Goal: Check status: Check status

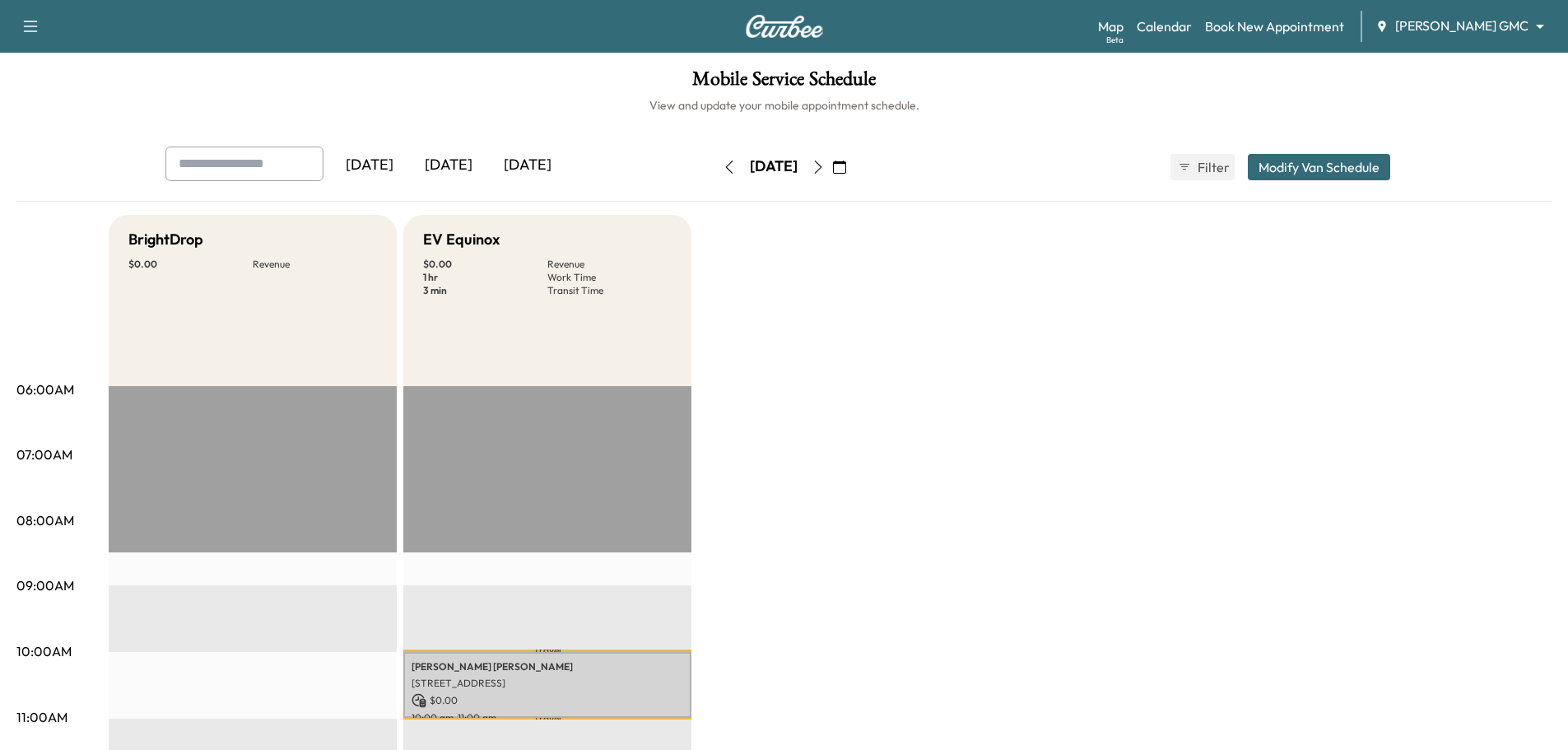
click at [723, 169] on icon "button" at bounding box center [730, 167] width 13 height 13
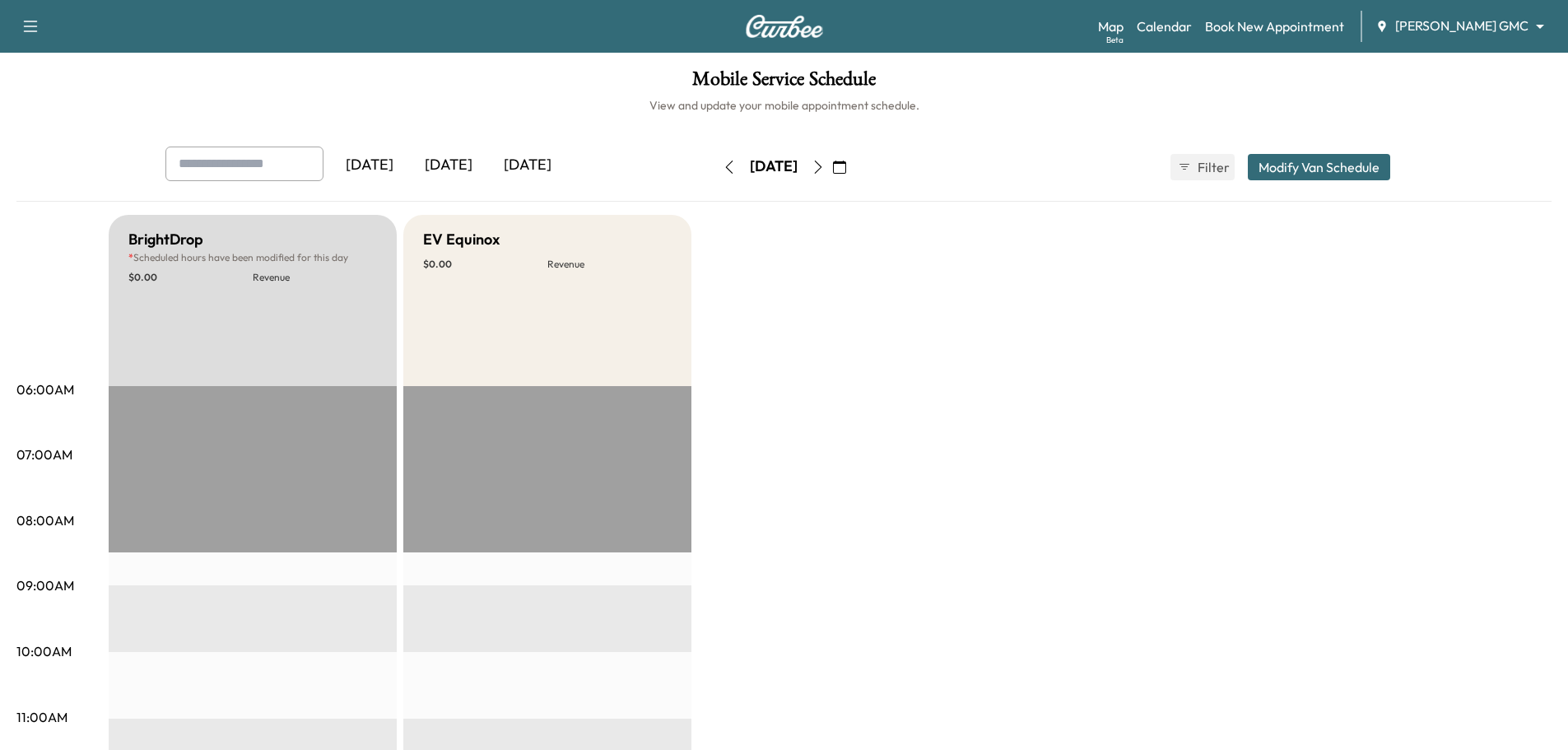
click at [723, 167] on icon "button" at bounding box center [730, 167] width 13 height 13
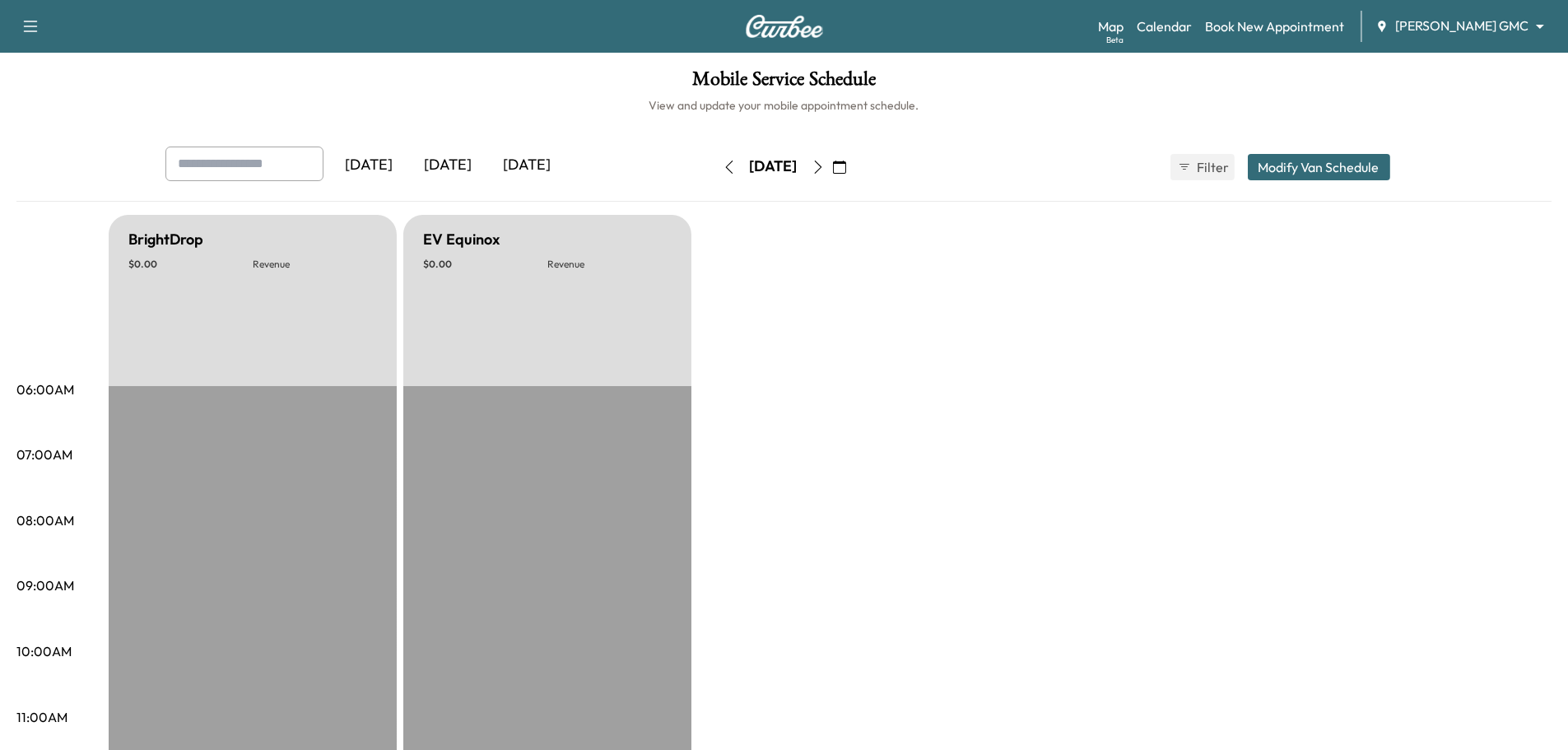
click at [723, 167] on icon "button" at bounding box center [730, 167] width 13 height 13
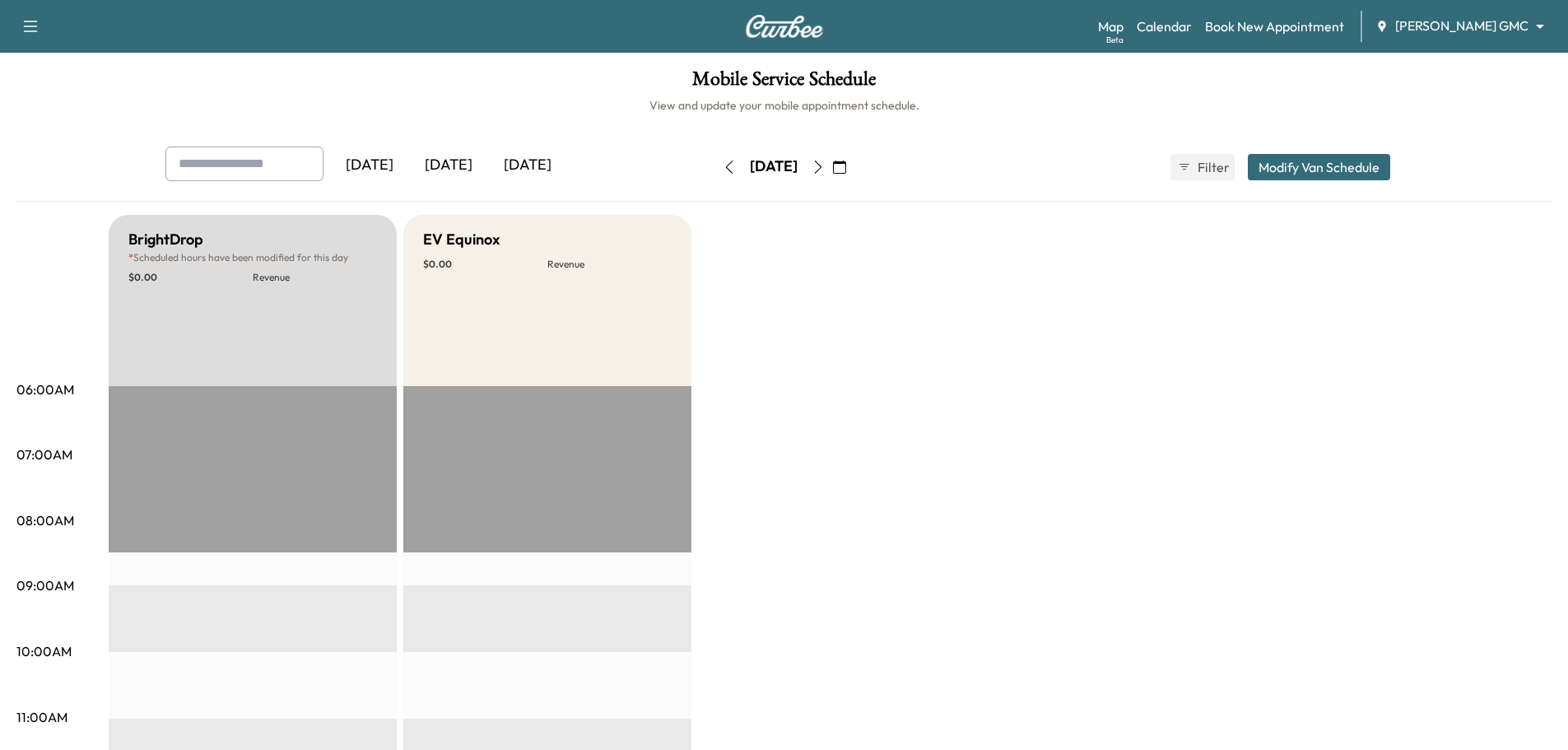
click at [725, 167] on icon "button" at bounding box center [729, 167] width 8 height 13
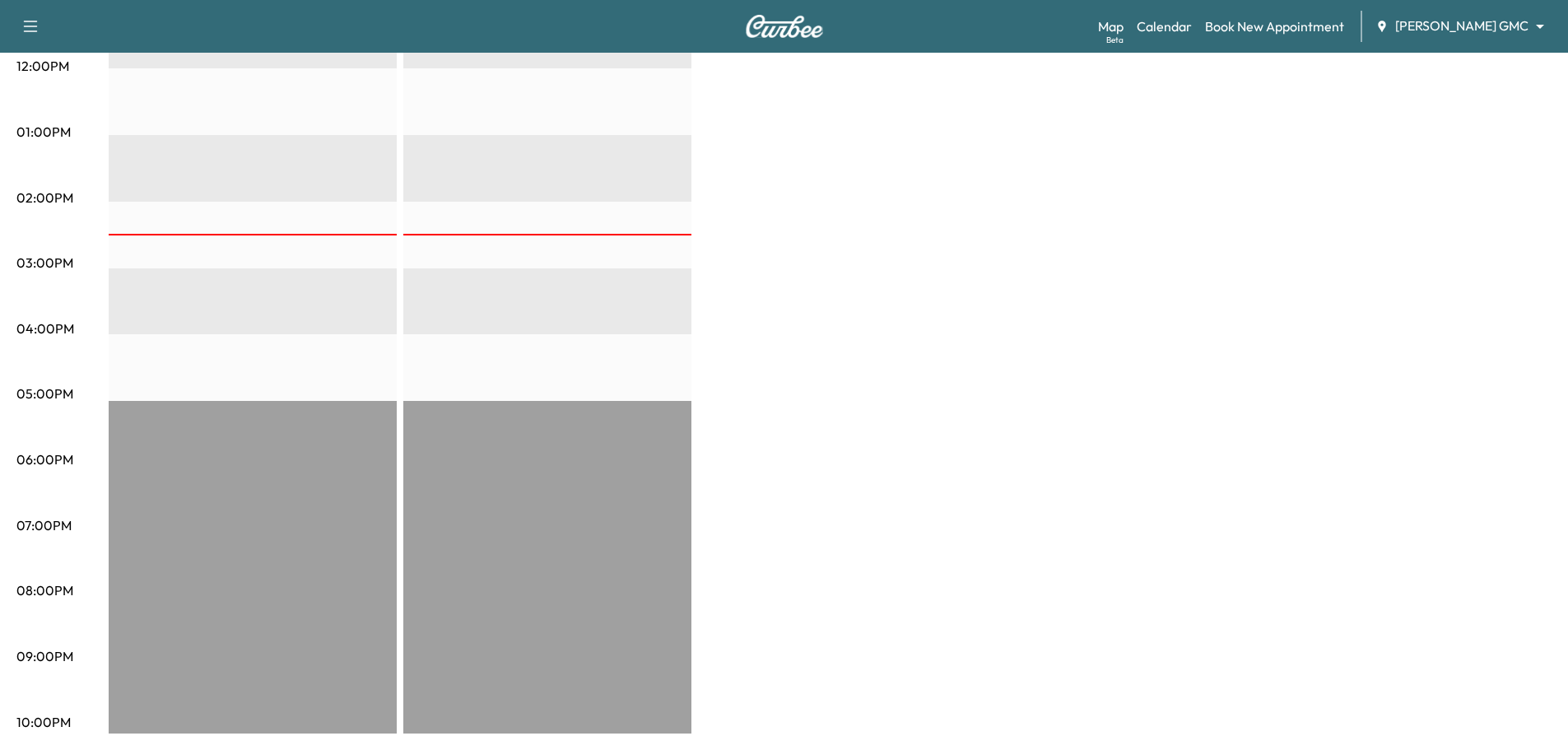
scroll to position [57, 0]
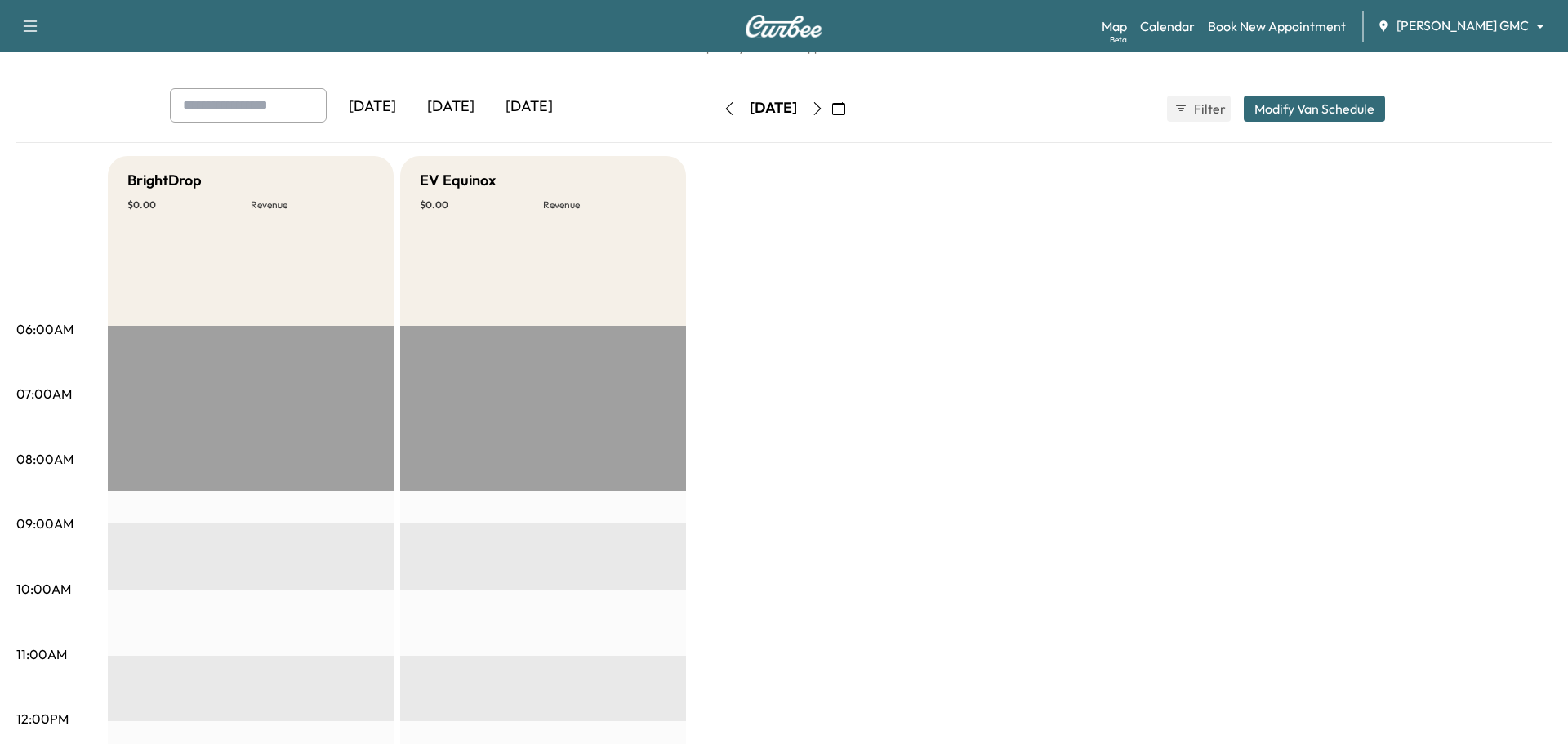
click at [1444, 27] on body "Support Log Out Map Beta Calendar Book New Appointment [PERSON_NAME] GMC ******…" at bounding box center [784, 315] width 1568 height 744
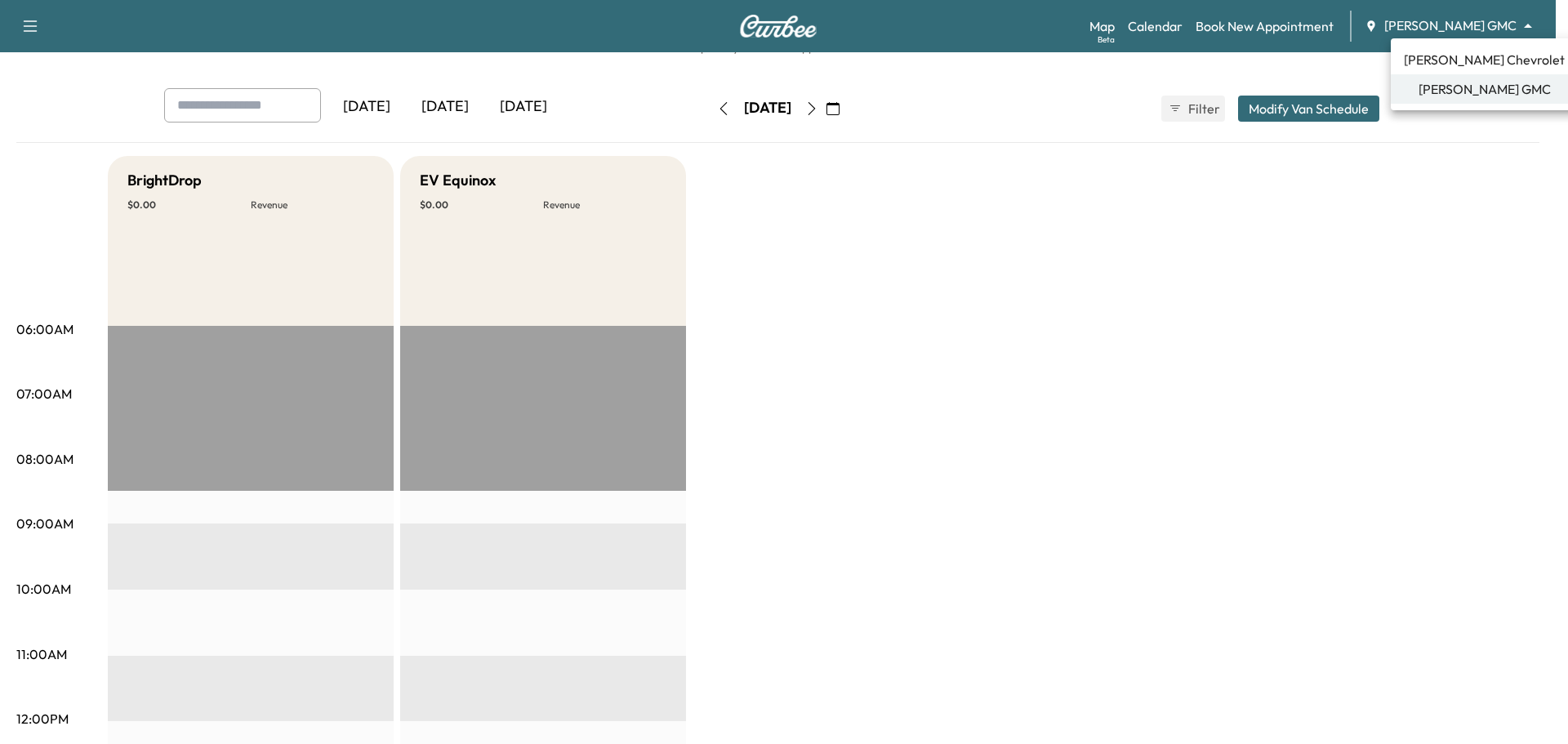
click at [1444, 63] on span "[PERSON_NAME] Chevrolet" at bounding box center [1484, 60] width 161 height 20
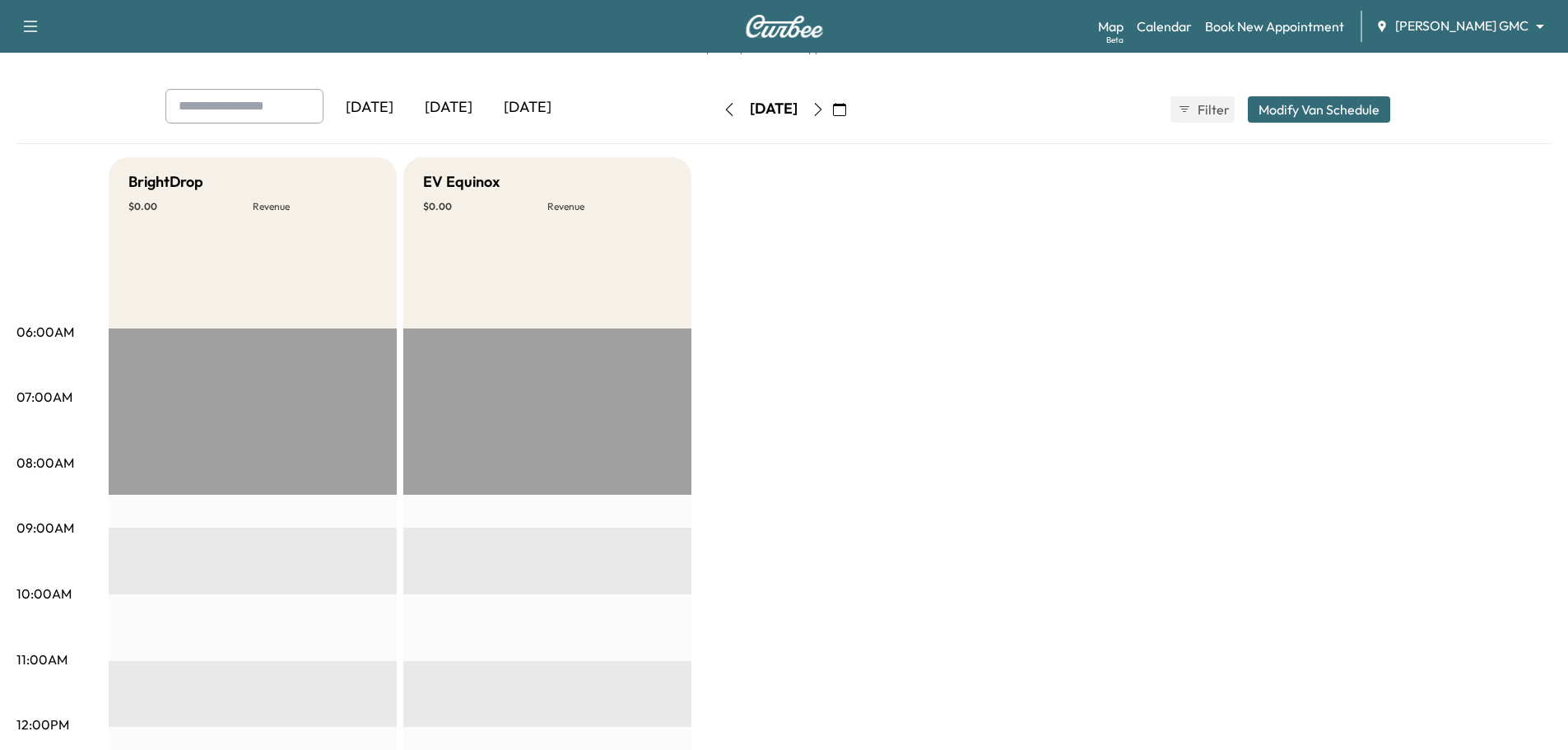
scroll to position [0, 0]
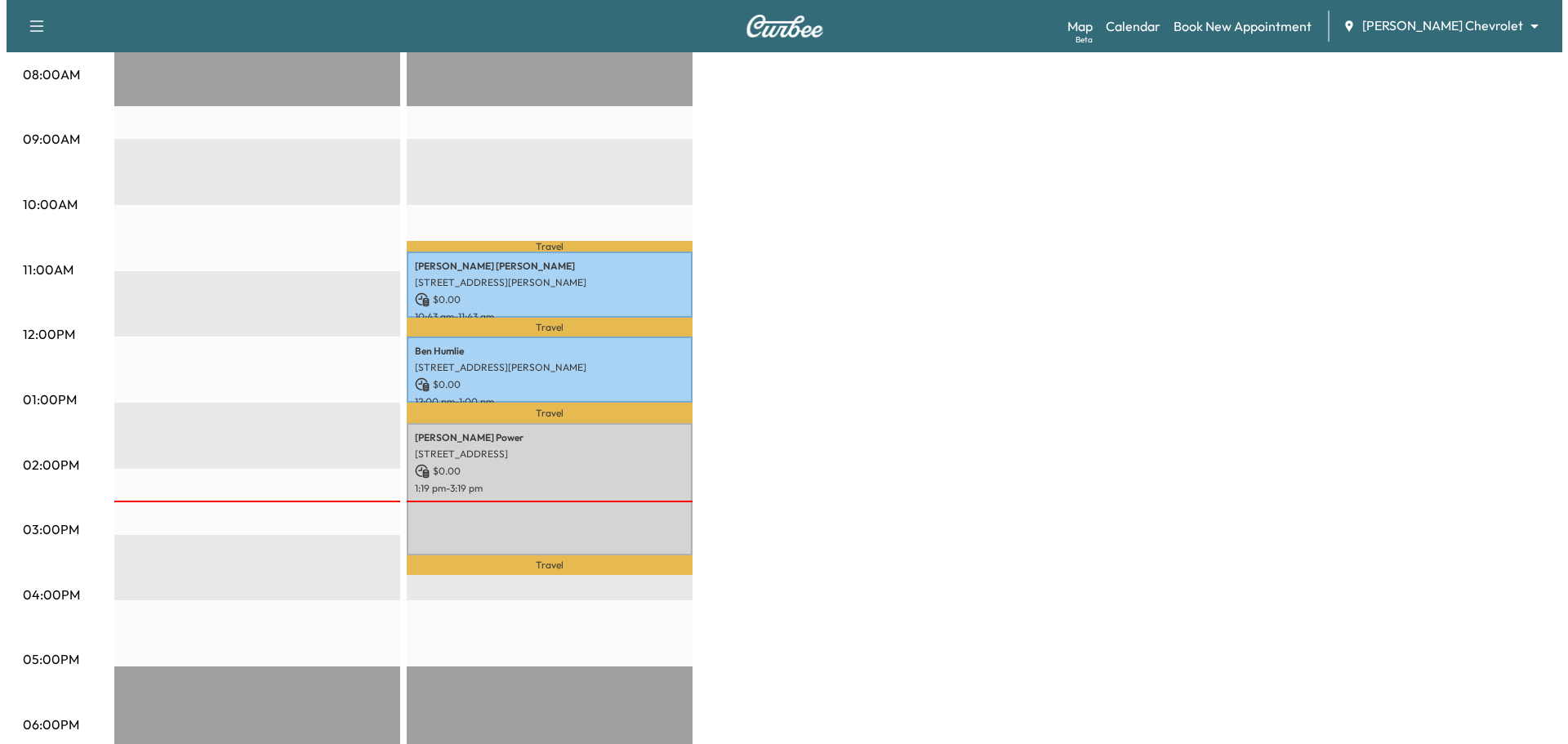
scroll to position [490, 0]
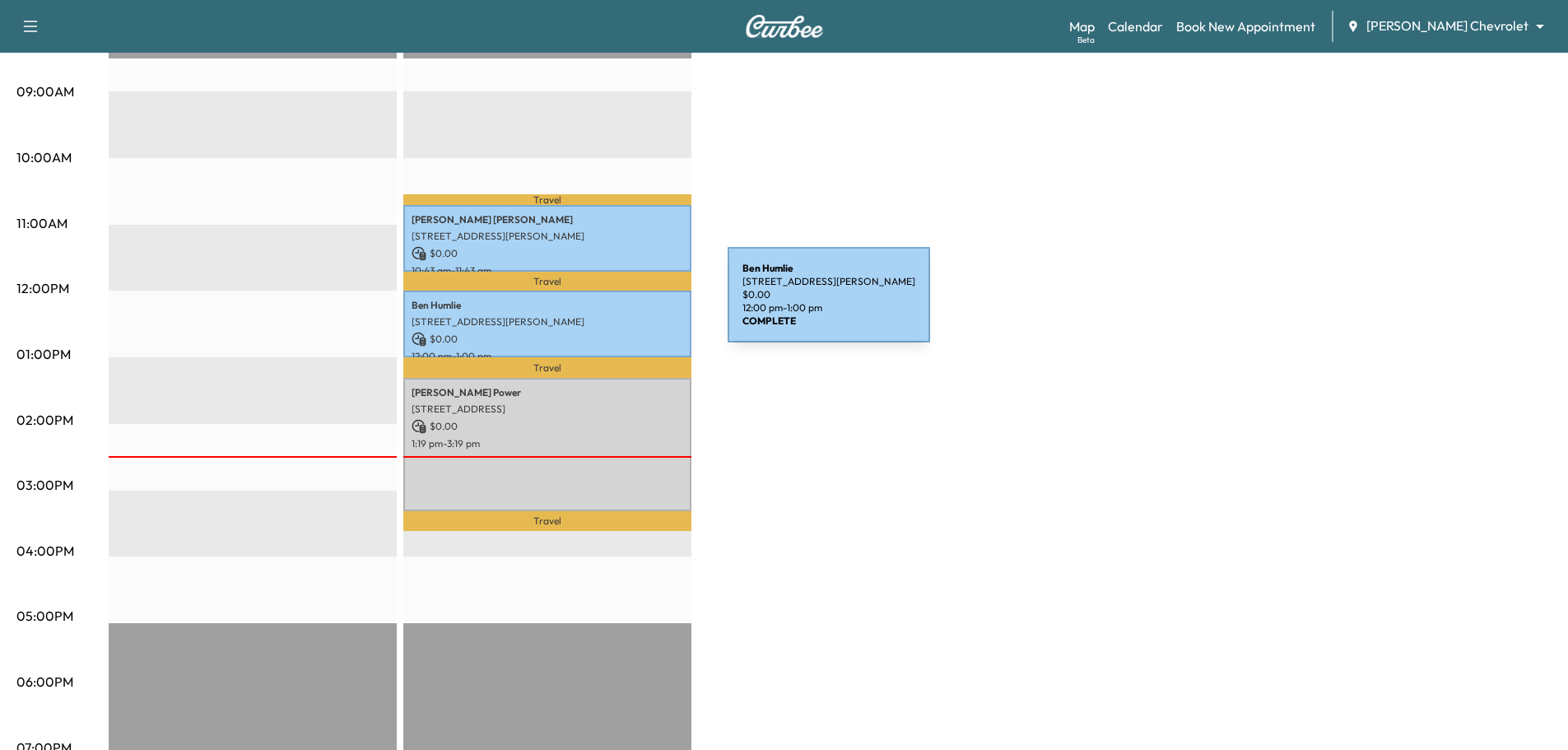
click at [604, 304] on p "[PERSON_NAME]" at bounding box center [547, 305] width 272 height 13
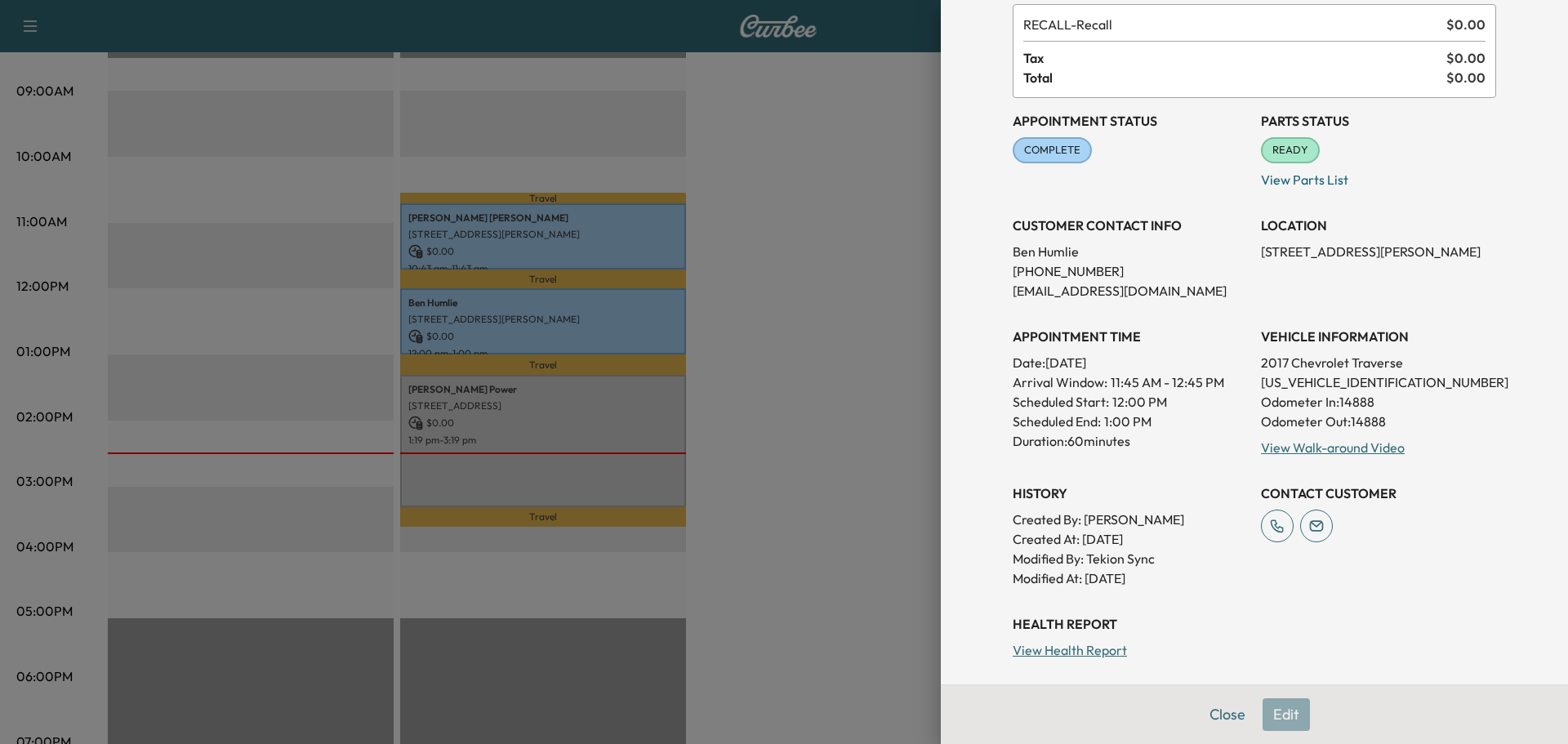
scroll to position [308, 0]
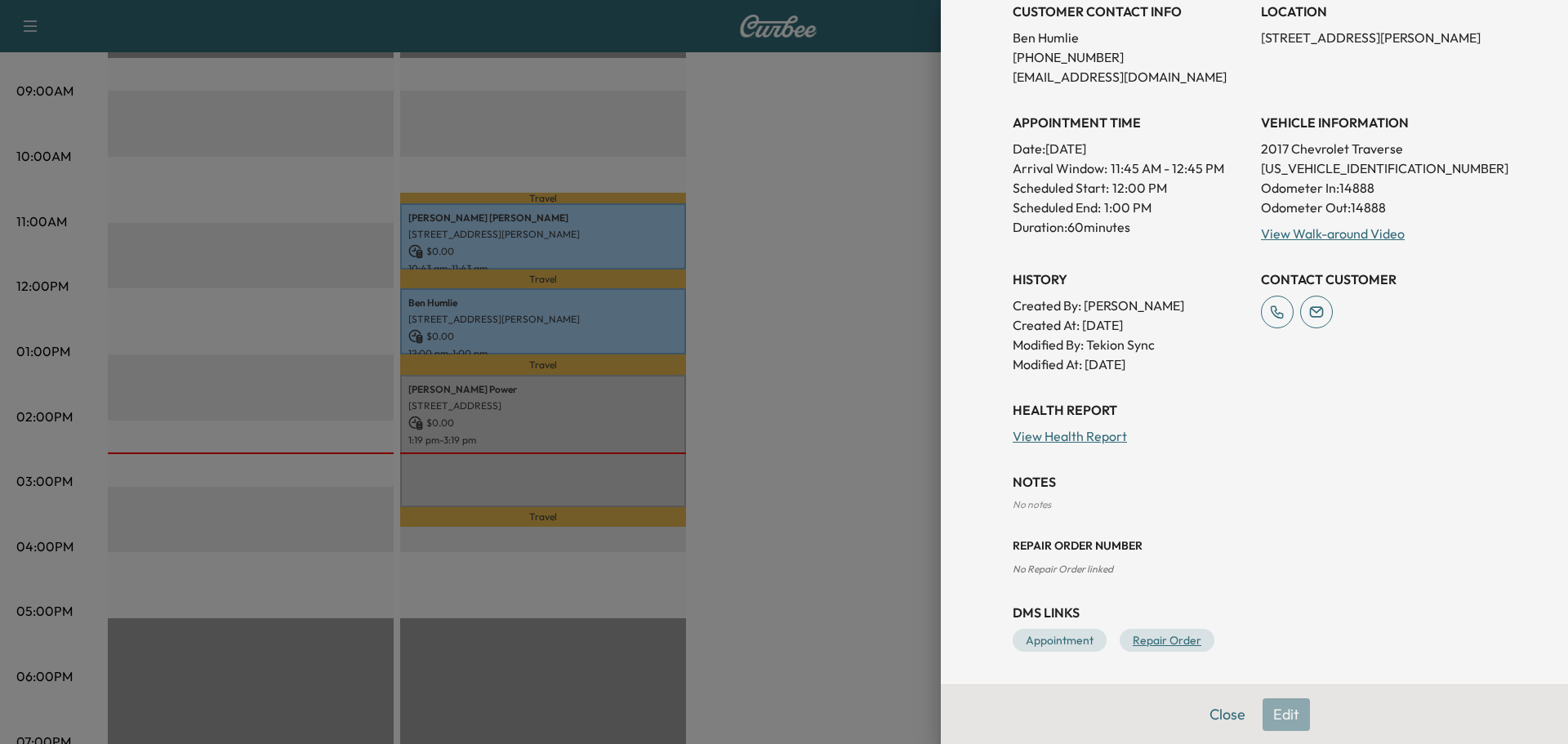
click at [1143, 641] on link "Repair Order" at bounding box center [1167, 640] width 95 height 23
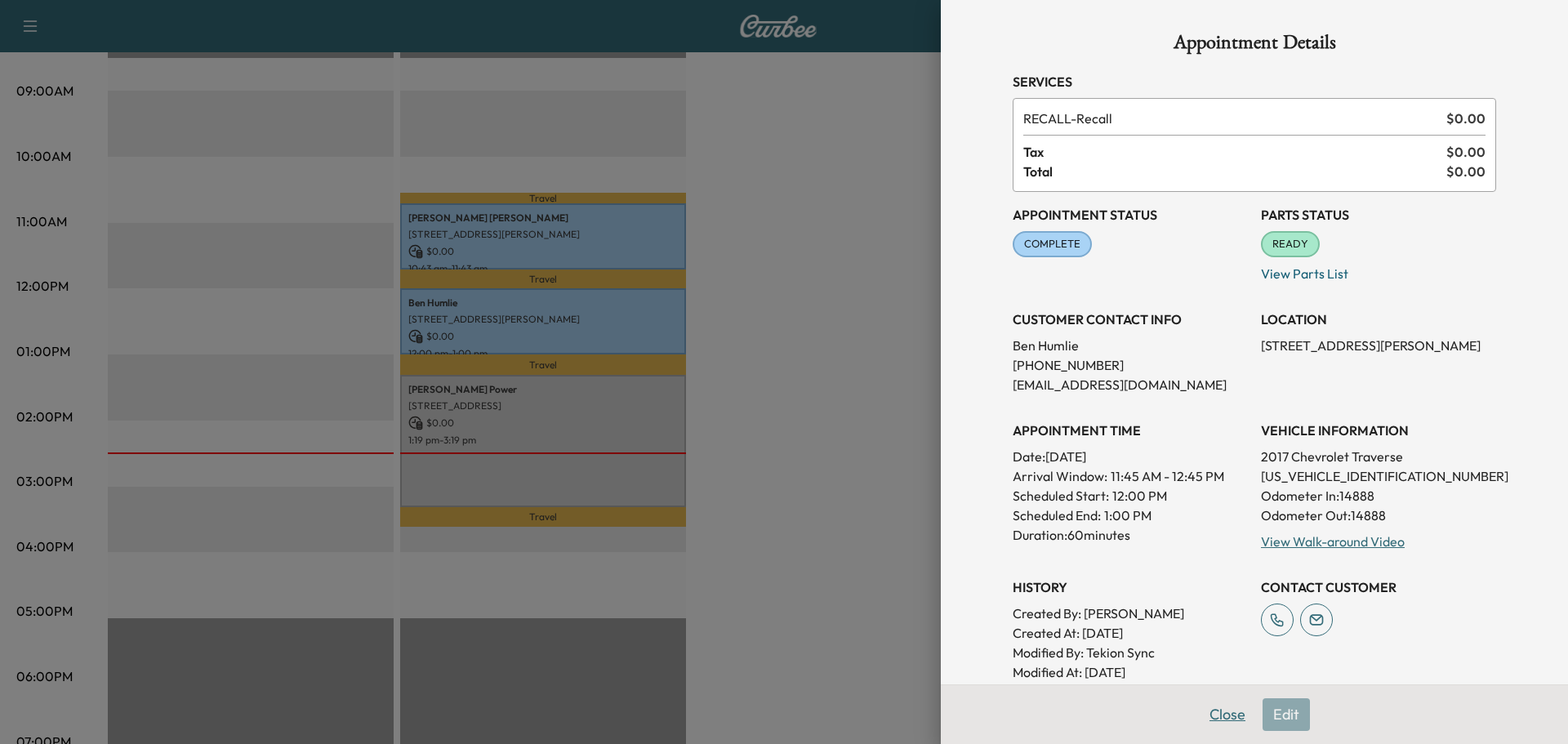
click at [1215, 719] on button "Close" at bounding box center [1227, 715] width 57 height 33
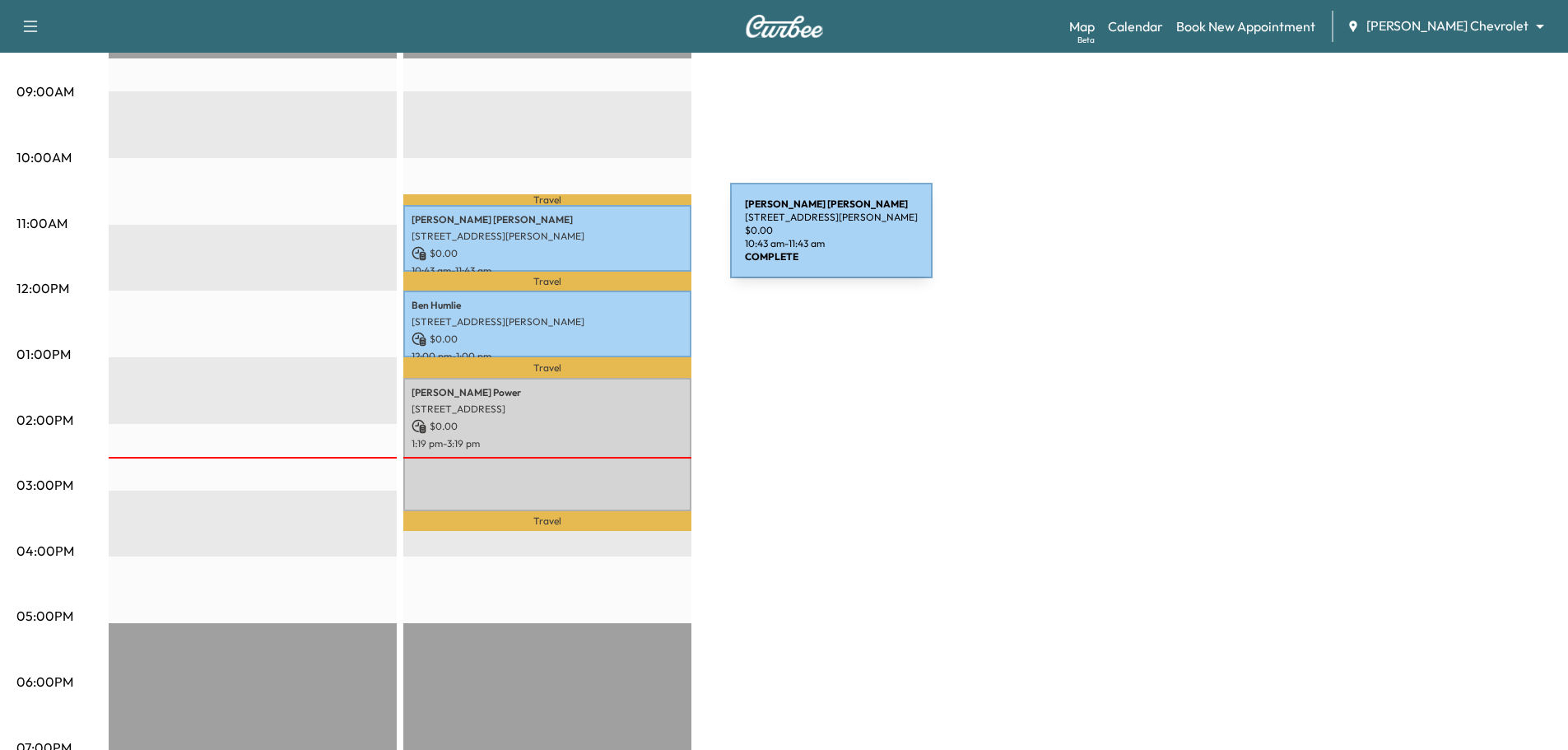
click at [607, 240] on div "[PERSON_NAME] [STREET_ADDRESS][PERSON_NAME] $ 0.00 10:43 am - 11:43 am" at bounding box center [547, 239] width 288 height 67
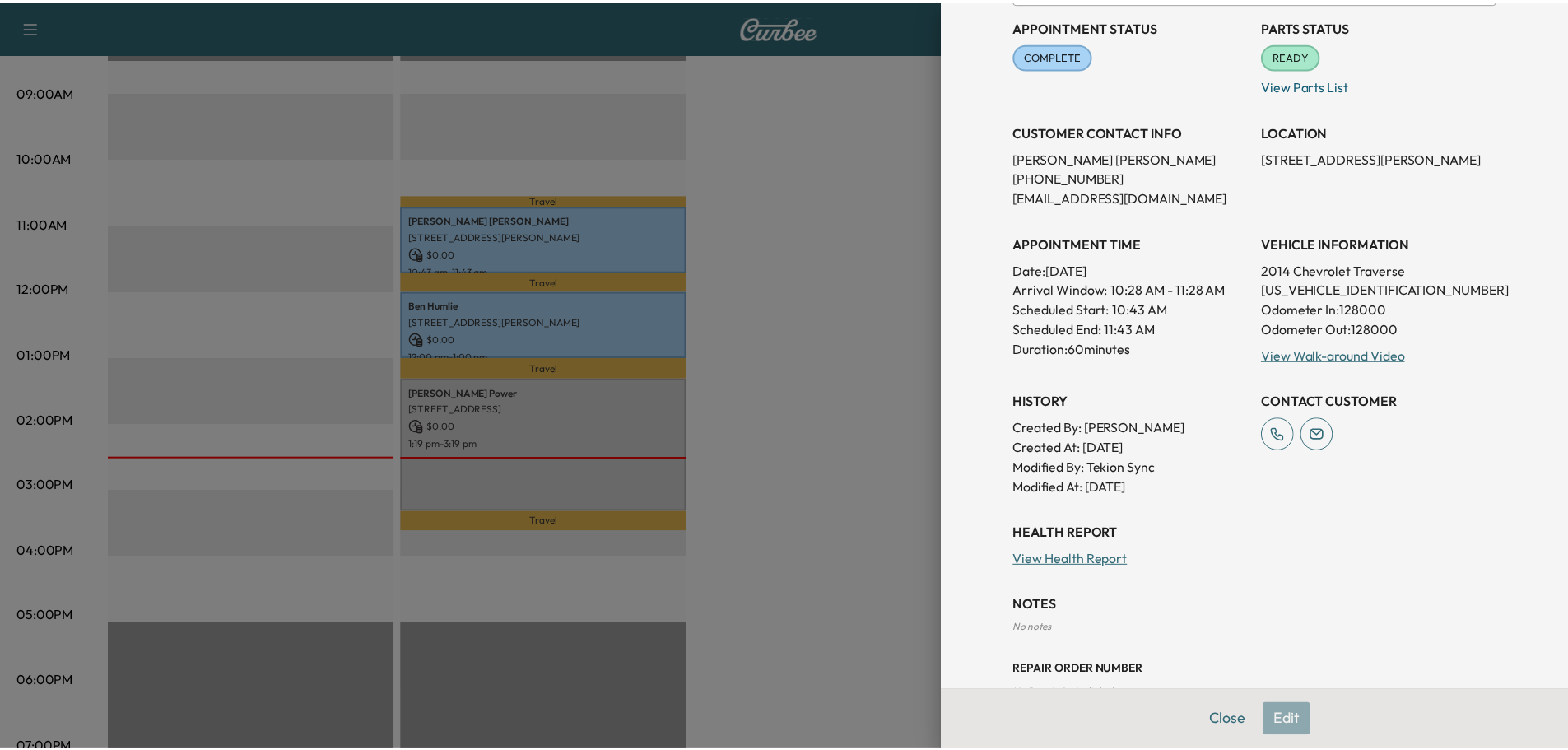
scroll to position [247, 0]
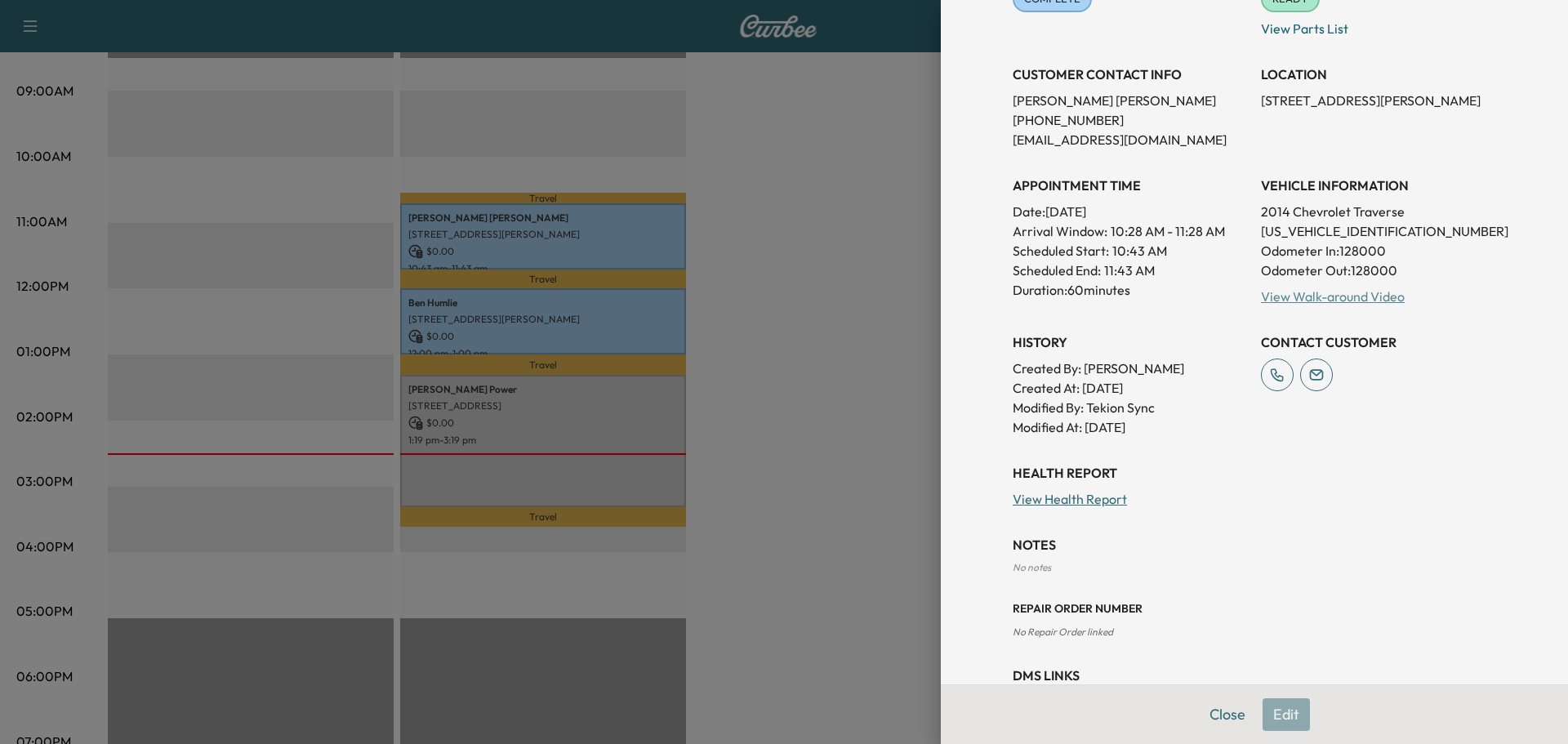
click at [1332, 298] on link "View Walk-around Video" at bounding box center [1332, 296] width 144 height 16
click at [921, 207] on div at bounding box center [784, 372] width 1568 height 744
